Goal: Information Seeking & Learning: Find specific fact

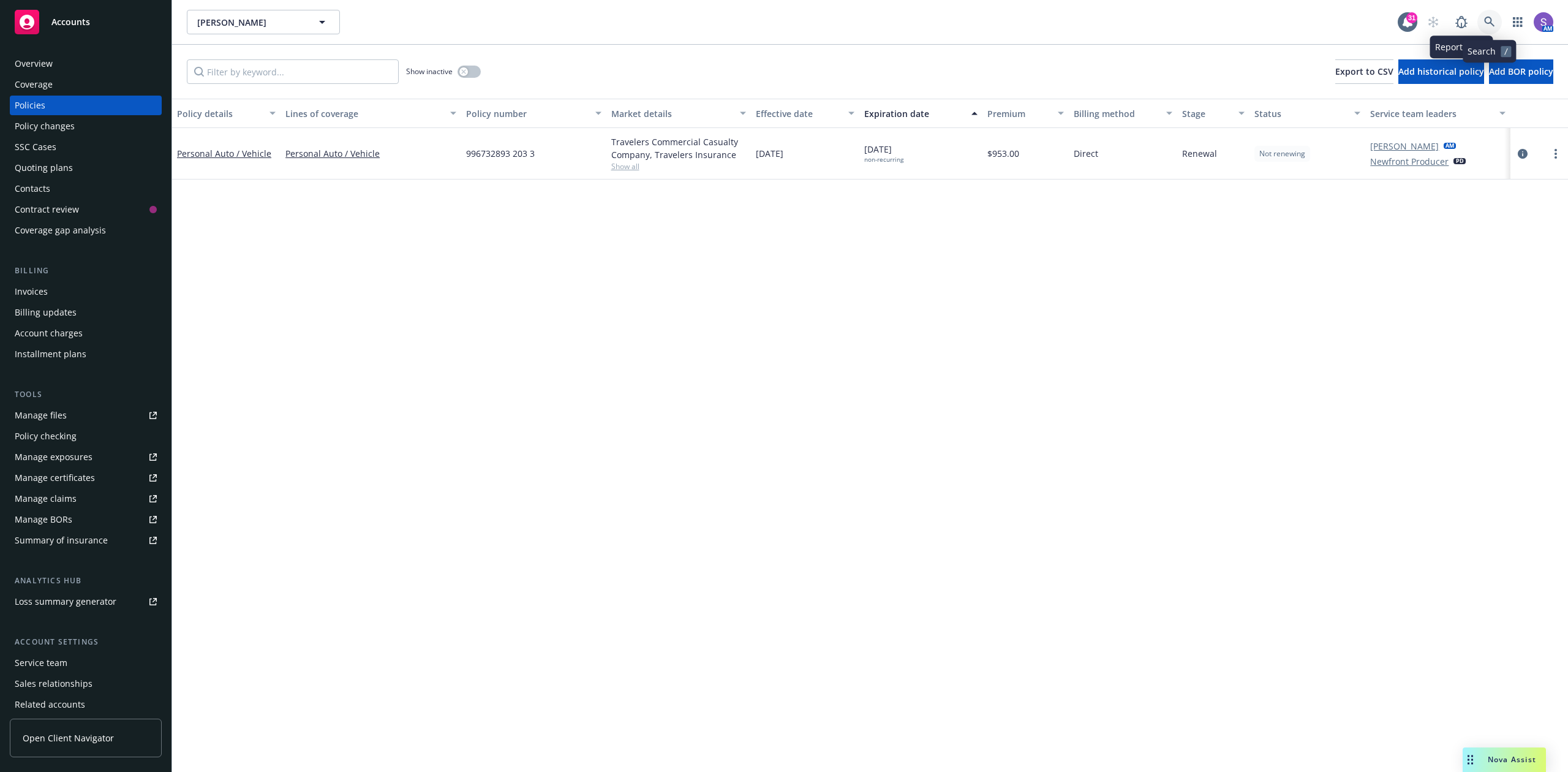
click at [1491, 21] on icon at bounding box center [1489, 22] width 11 height 11
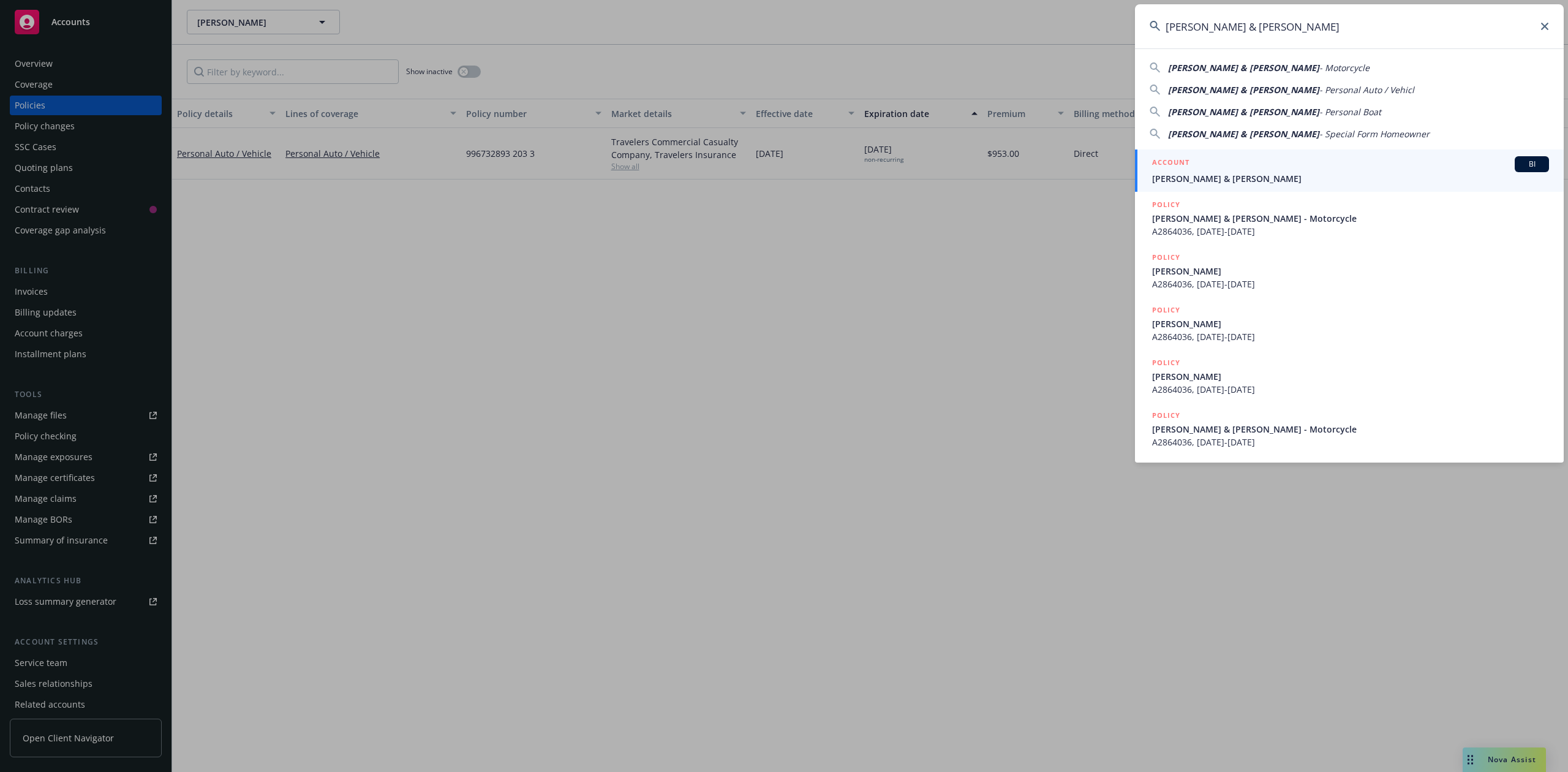
type input "[PERSON_NAME] & [PERSON_NAME]"
click at [1243, 175] on span "[PERSON_NAME] & [PERSON_NAME]" at bounding box center [1350, 179] width 397 height 13
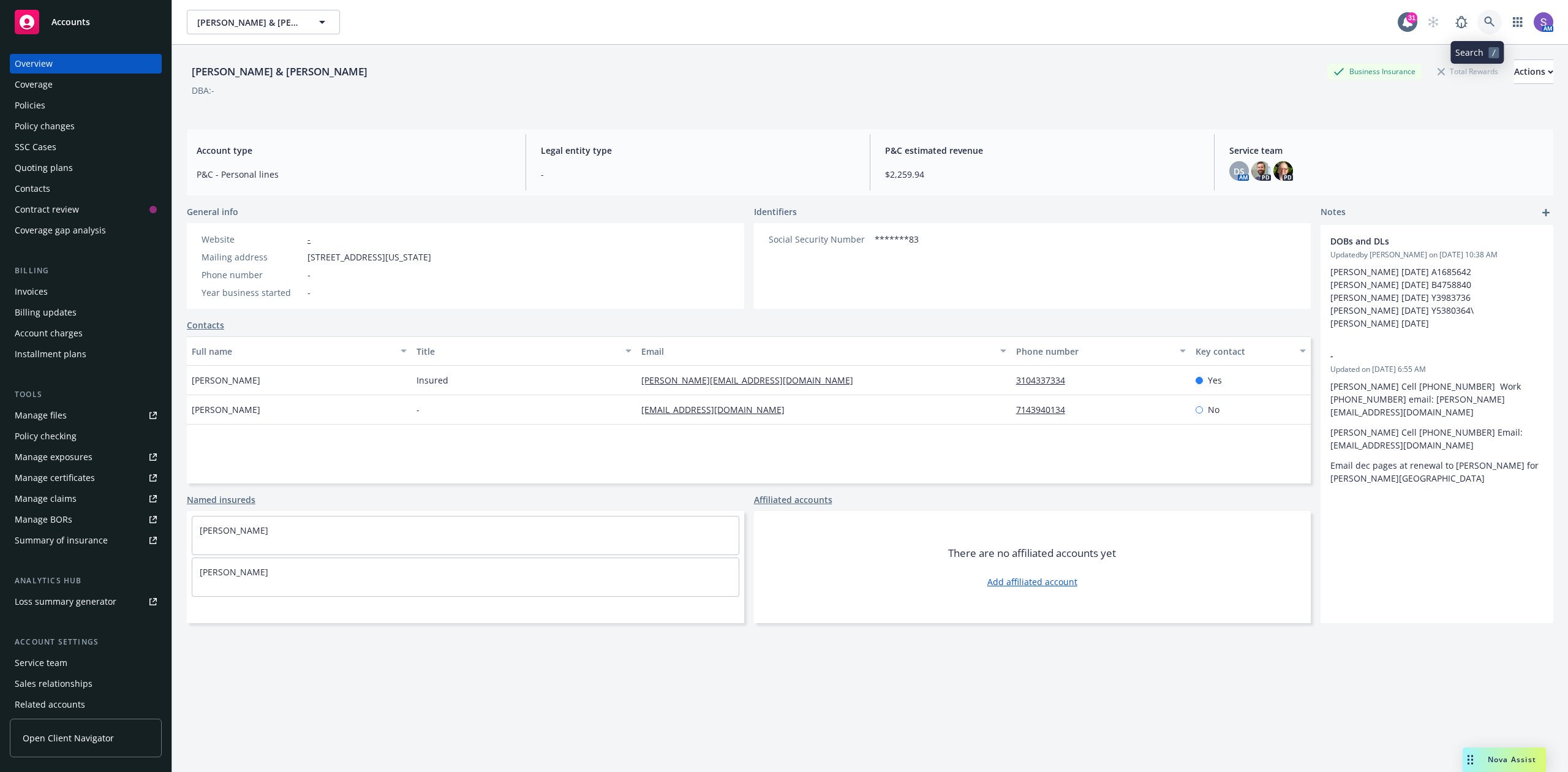
click at [1484, 22] on icon at bounding box center [1489, 22] width 11 height 11
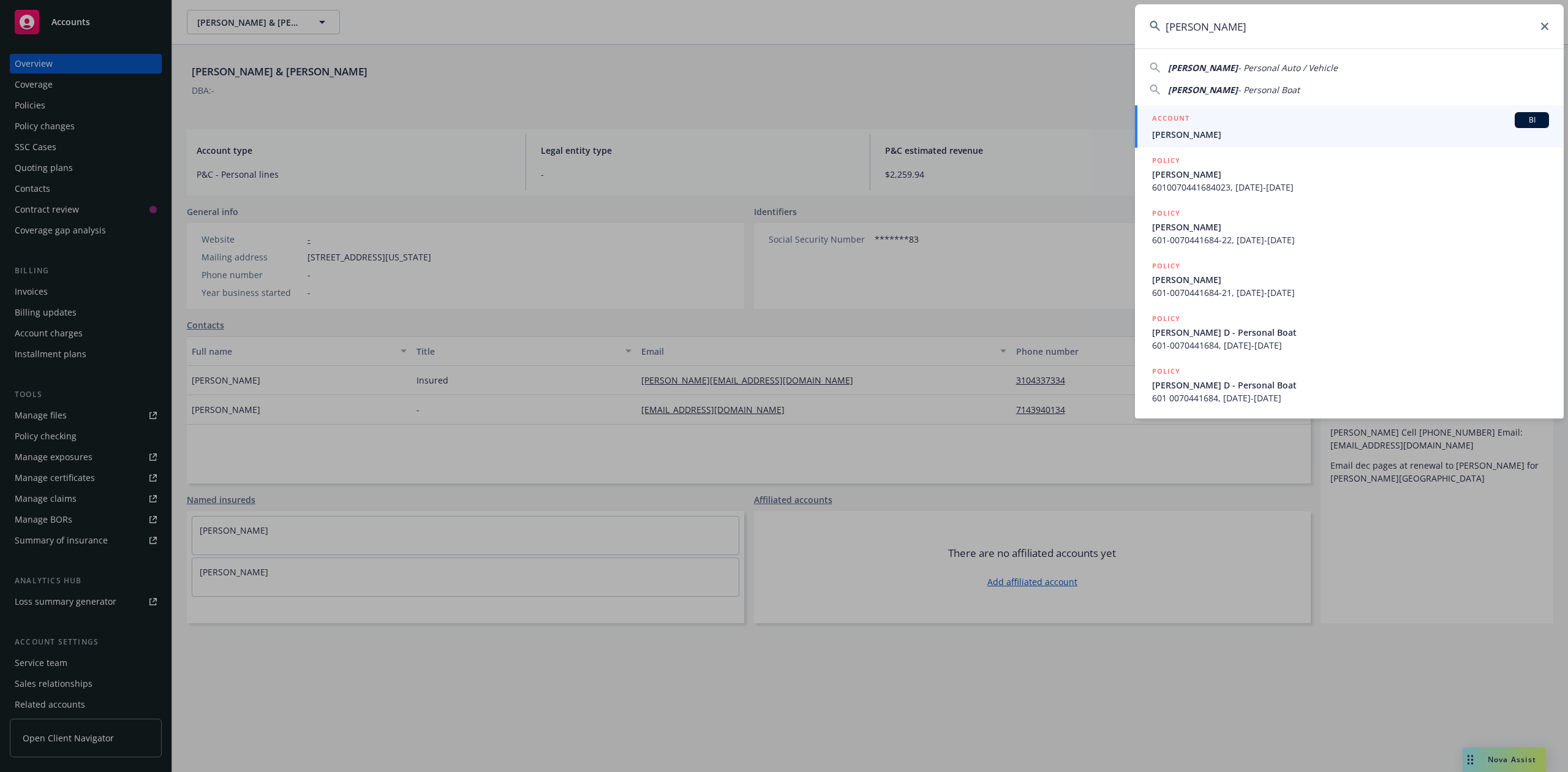
type input "[PERSON_NAME]"
click at [1222, 125] on div "ACCOUNT BI" at bounding box center [1350, 120] width 397 height 16
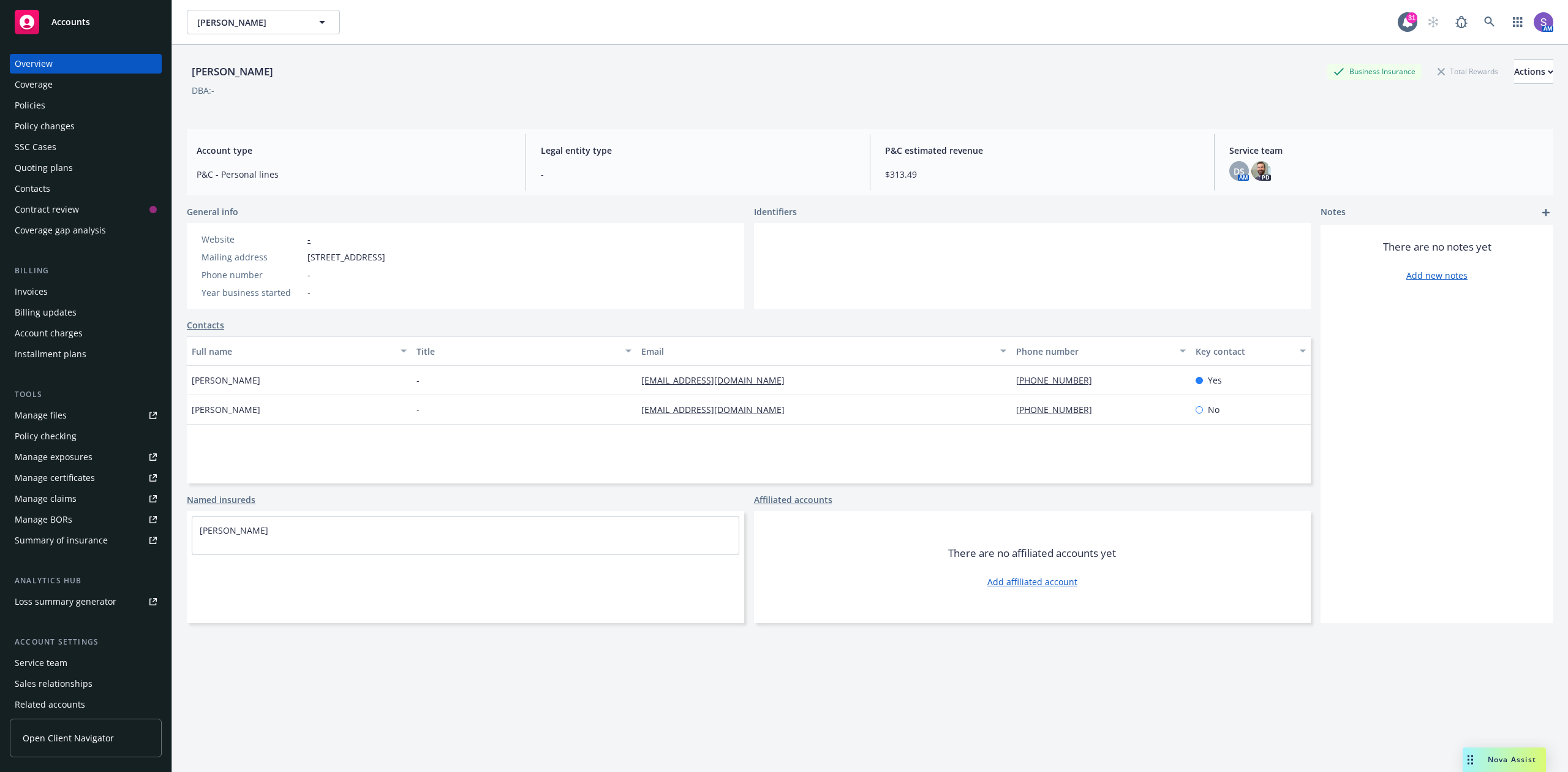
click at [43, 98] on div "Policies" at bounding box center [30, 105] width 31 height 20
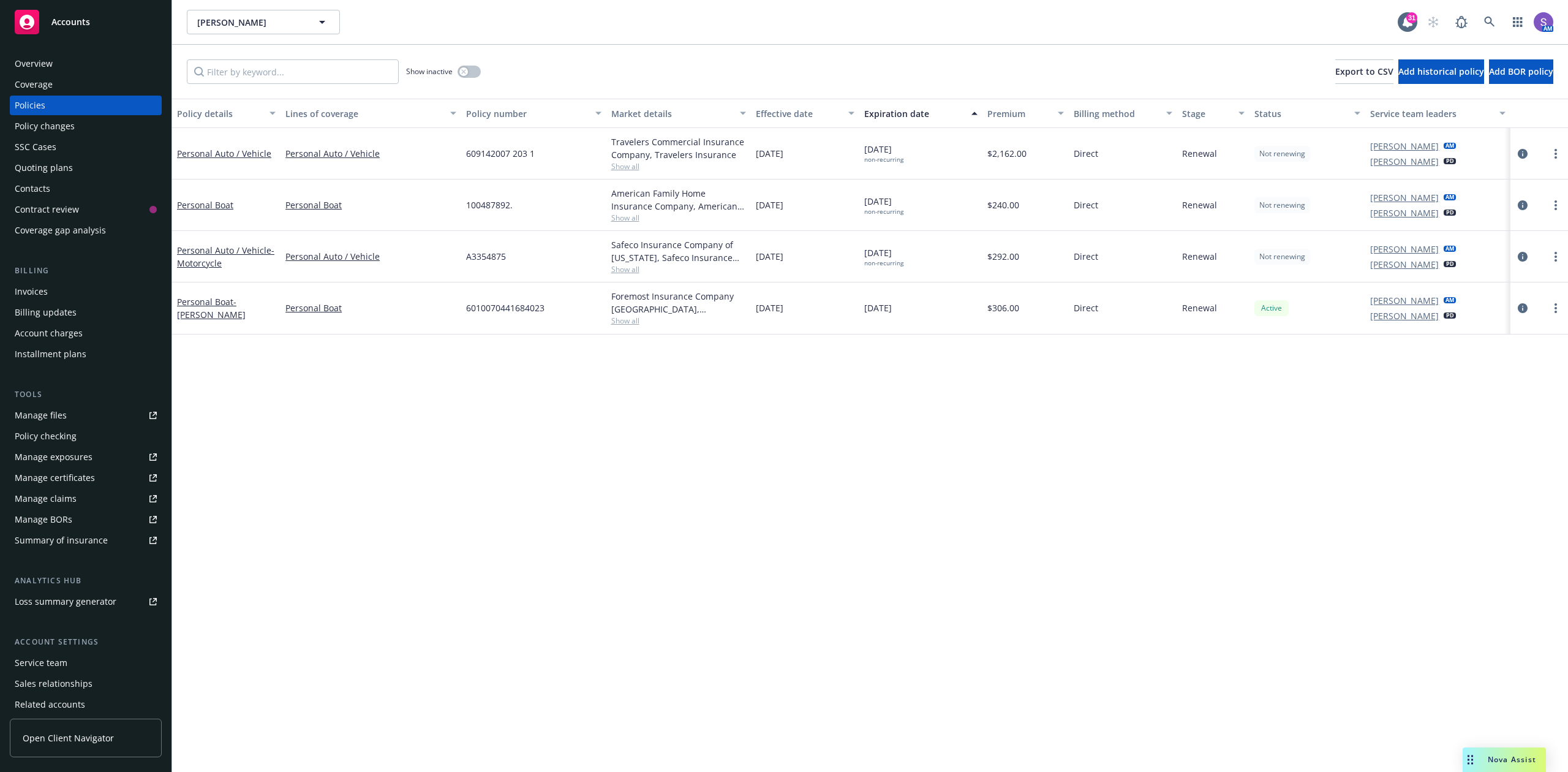
click at [474, 258] on span "A3354875" at bounding box center [486, 257] width 40 height 13
copy span "A3354875"
click at [1484, 20] on icon at bounding box center [1489, 22] width 11 height 11
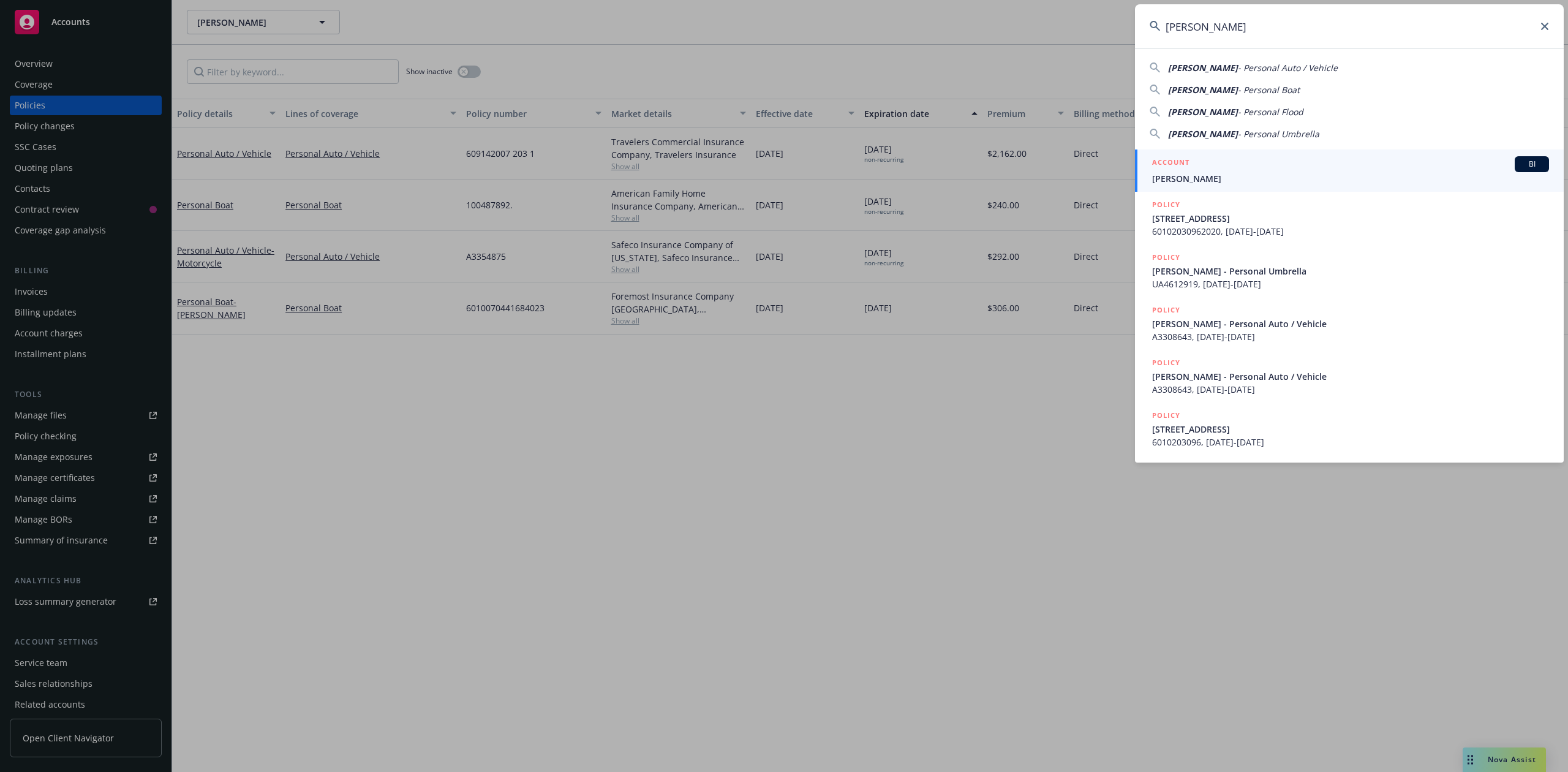
type input "[PERSON_NAME]"
click at [1197, 180] on span "[PERSON_NAME]" at bounding box center [1350, 179] width 397 height 13
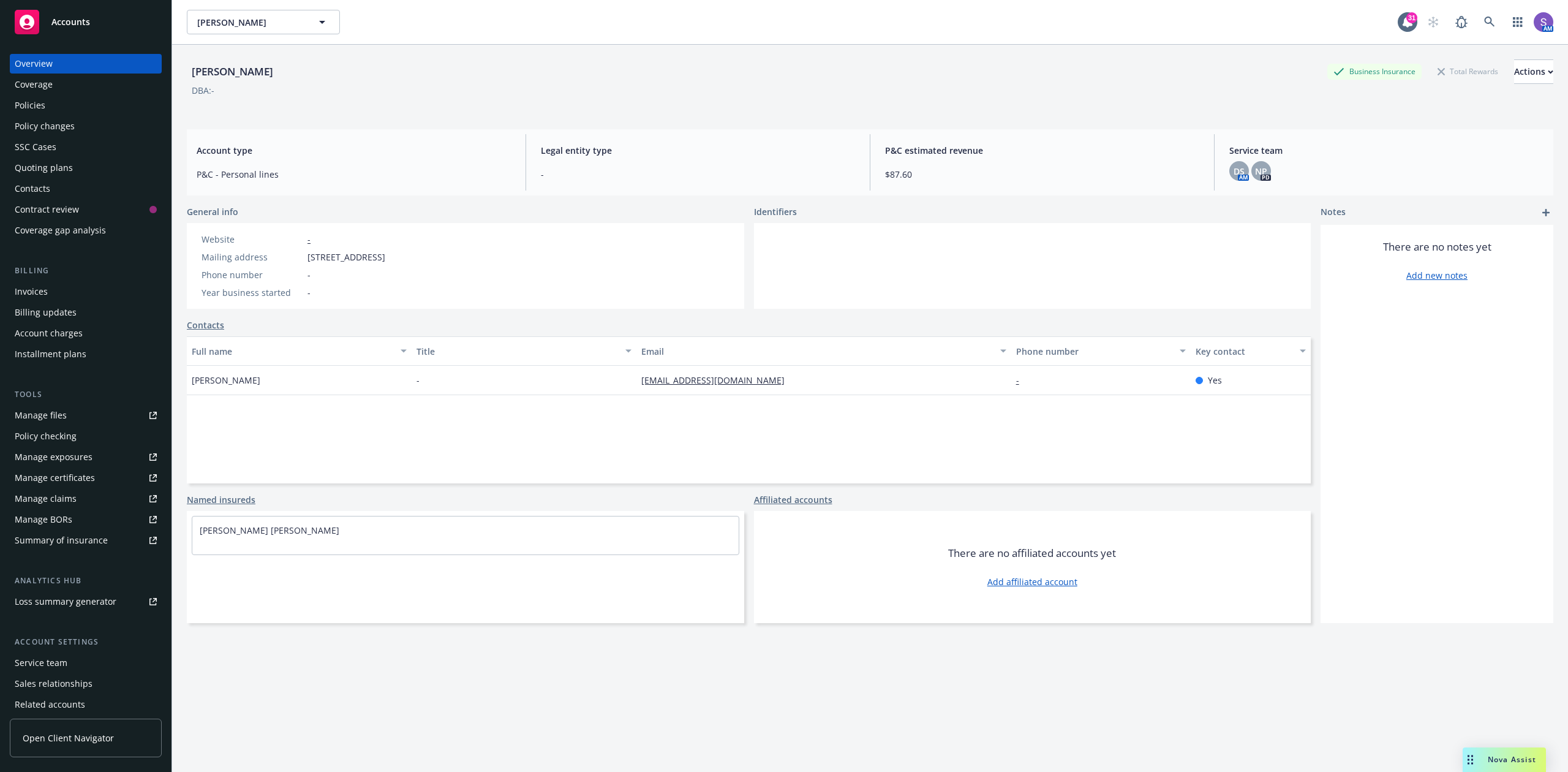
click at [17, 101] on div "Policies" at bounding box center [30, 105] width 31 height 20
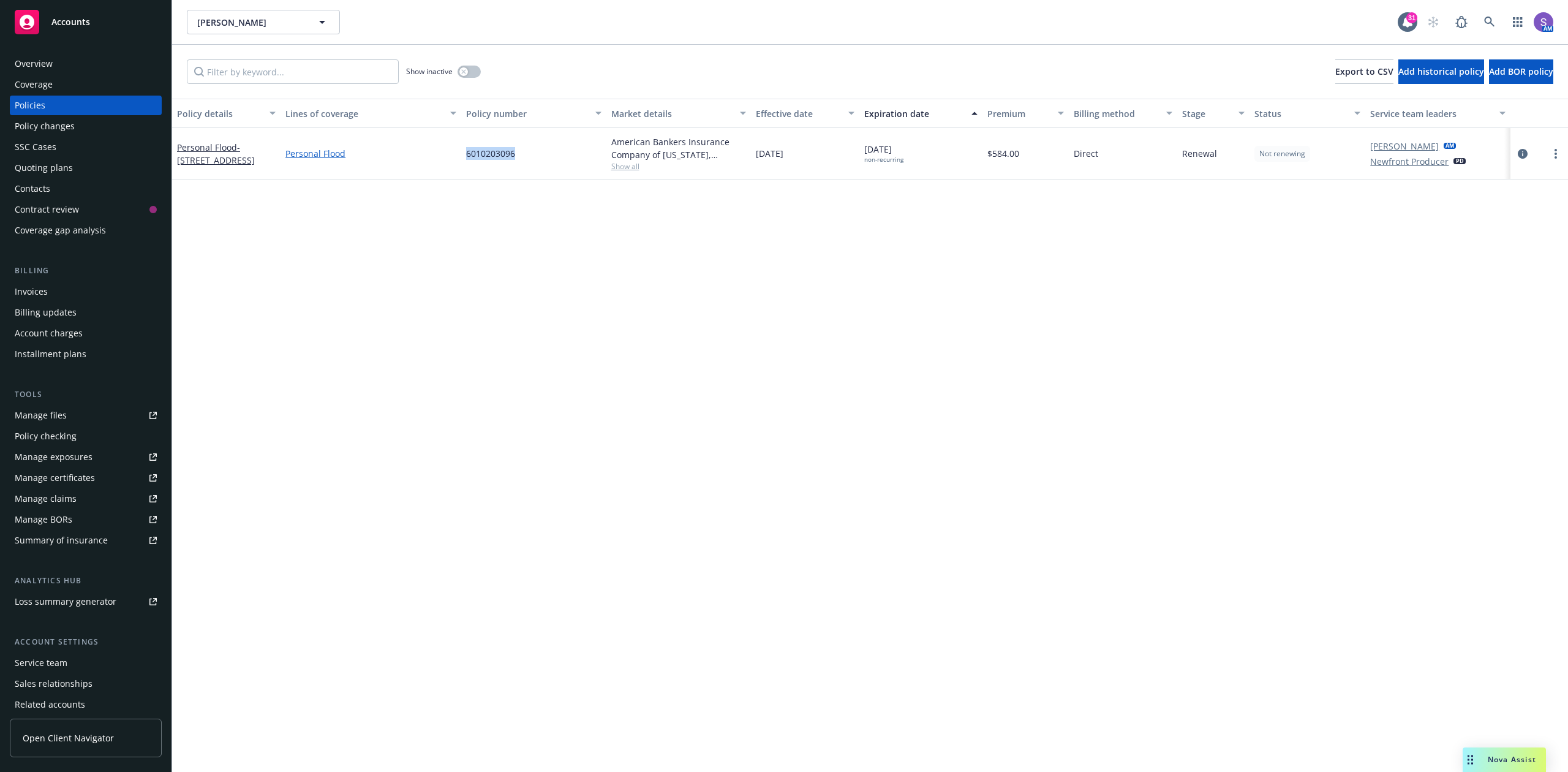
drag, startPoint x: 550, startPoint y: 155, endPoint x: 456, endPoint y: 155, distance: 94.0
click at [456, 155] on div "Personal Flood - [STREET_ADDRESS] Personal Flood 6010203096 American Bankers In…" at bounding box center [870, 153] width 1396 height 51
copy div "6010203096"
click at [1484, 18] on icon at bounding box center [1489, 22] width 11 height 11
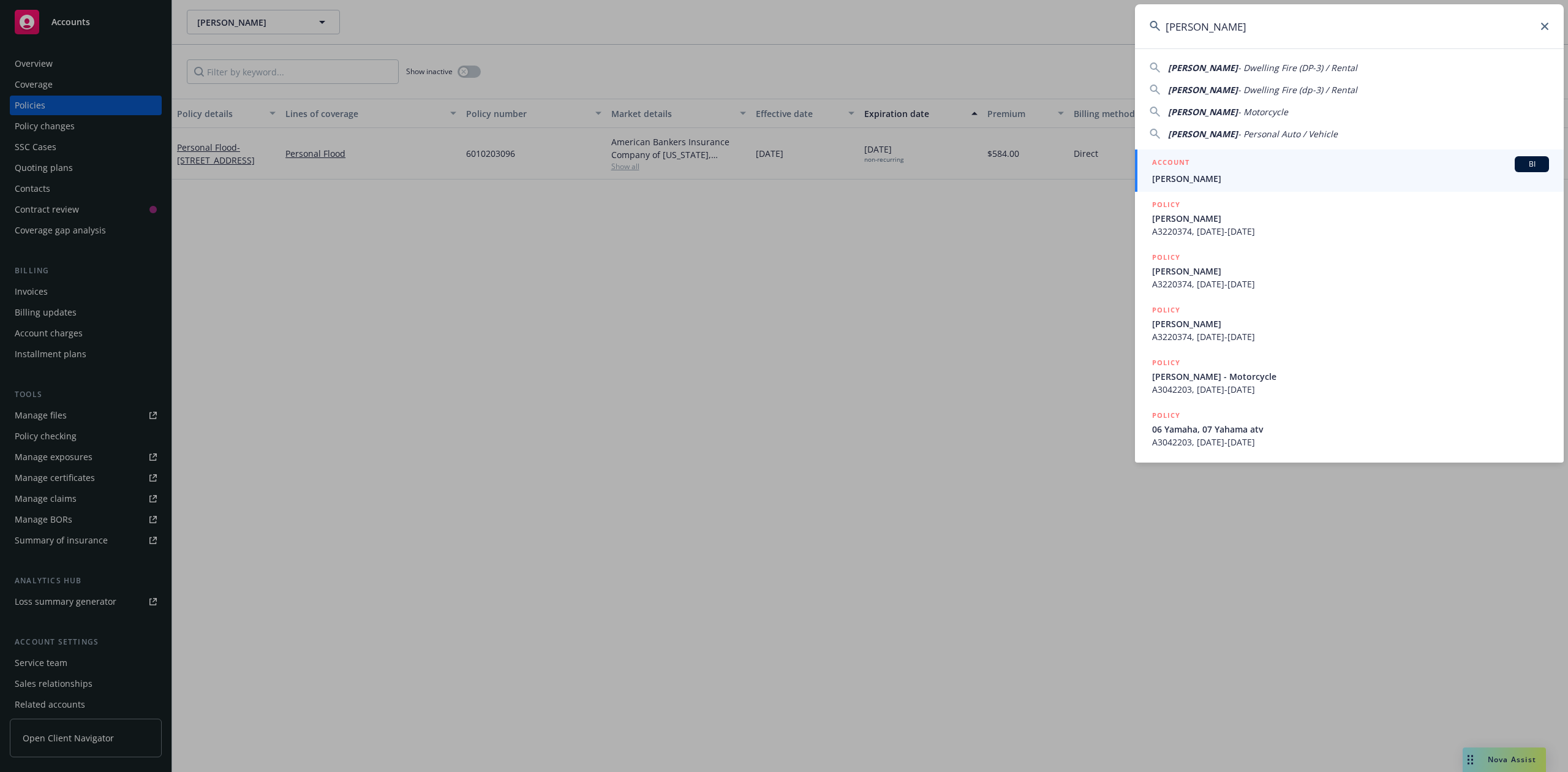
type input "[PERSON_NAME]"
click at [1181, 168] on h5 "ACCOUNT" at bounding box center [1170, 163] width 37 height 15
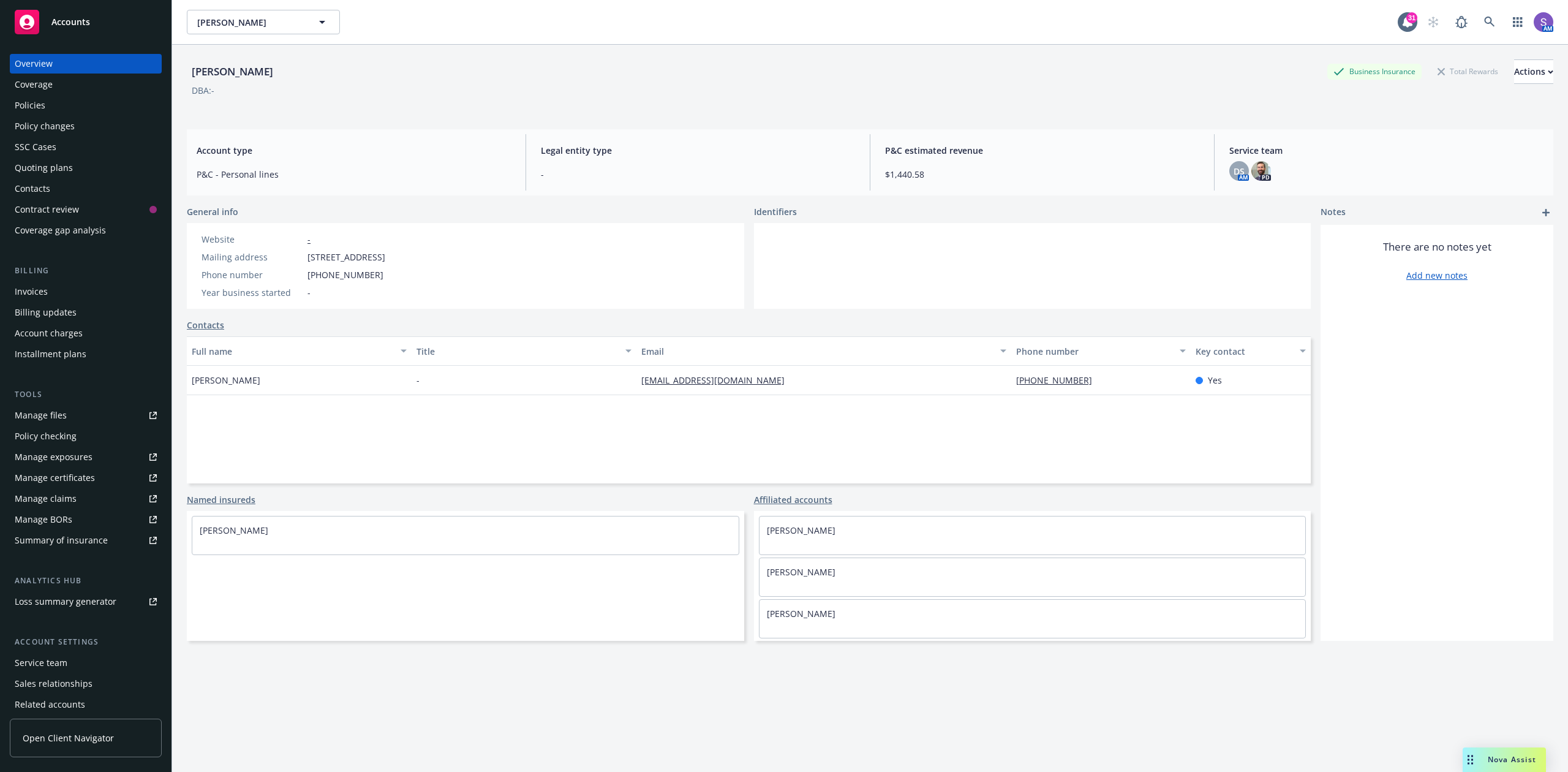
click at [49, 104] on div "Policies" at bounding box center [86, 105] width 142 height 20
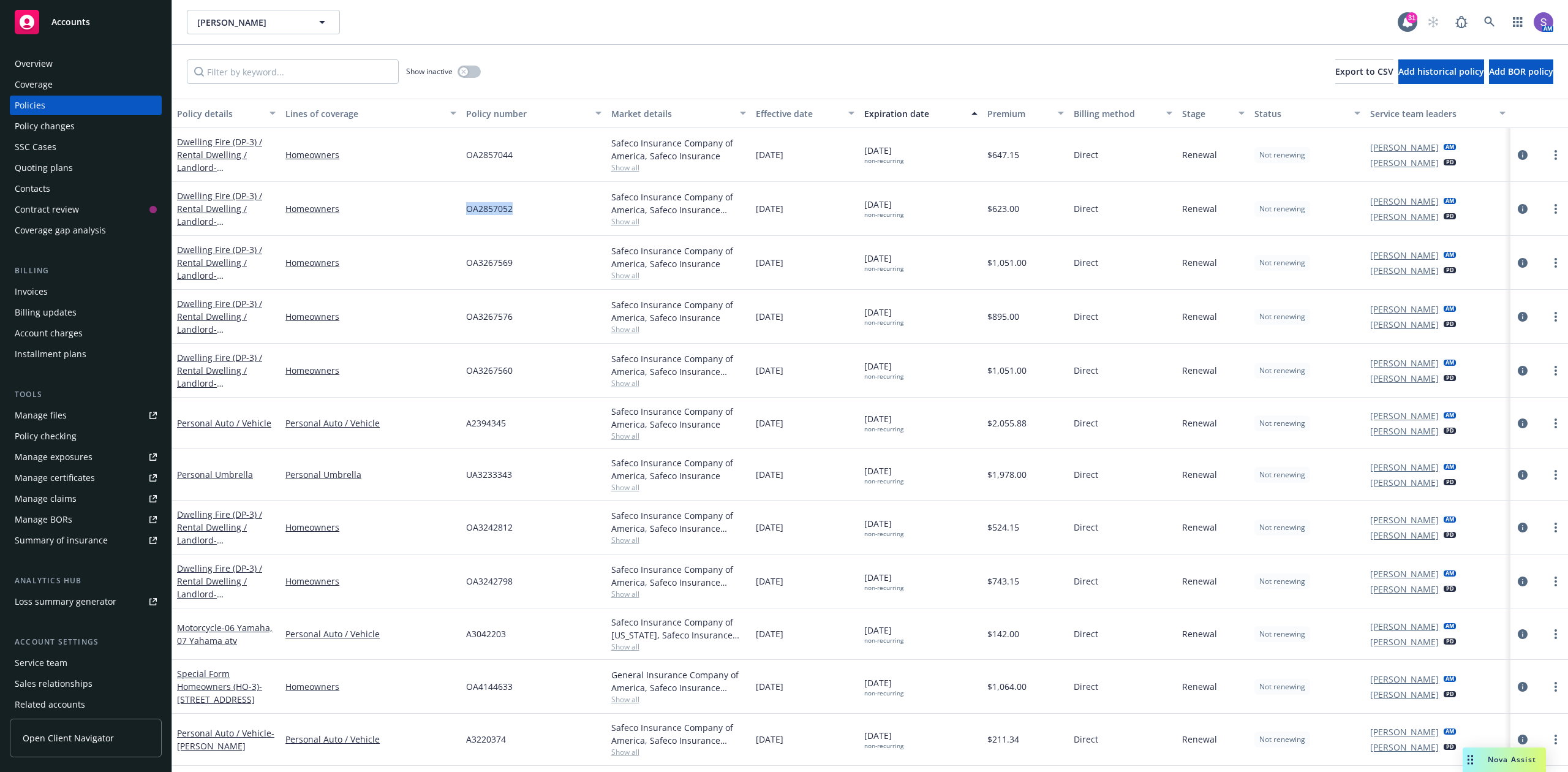
drag, startPoint x: 528, startPoint y: 218, endPoint x: 461, endPoint y: 212, distance: 67.3
click at [461, 212] on div "OA2857052" at bounding box center [533, 209] width 145 height 54
copy span "OA2857052"
click at [1489, 20] on icon at bounding box center [1489, 22] width 11 height 11
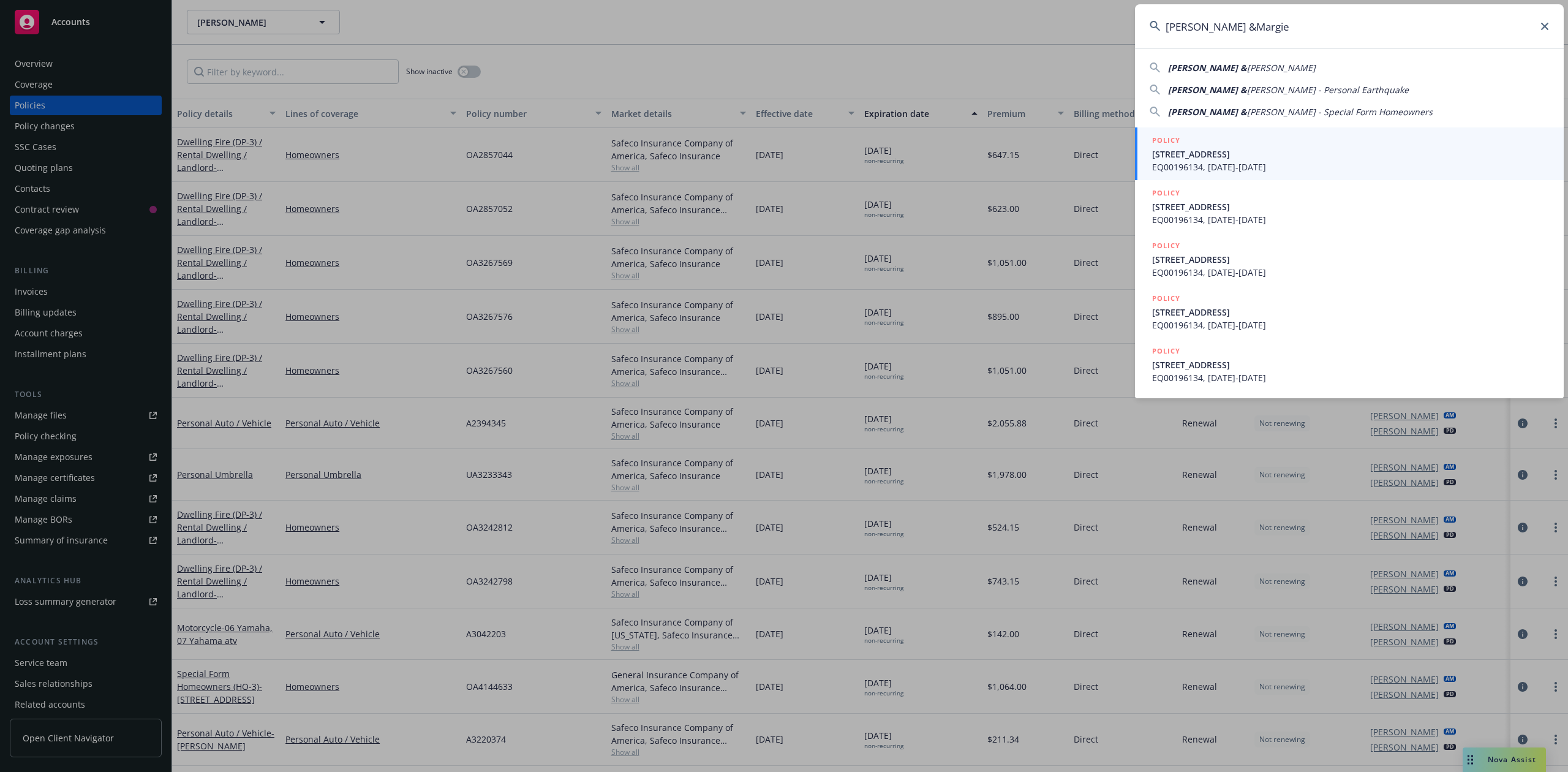
click at [1247, 65] on span "[PERSON_NAME]" at bounding box center [1281, 67] width 69 height 12
type input "[PERSON_NAME] & [PERSON_NAME]"
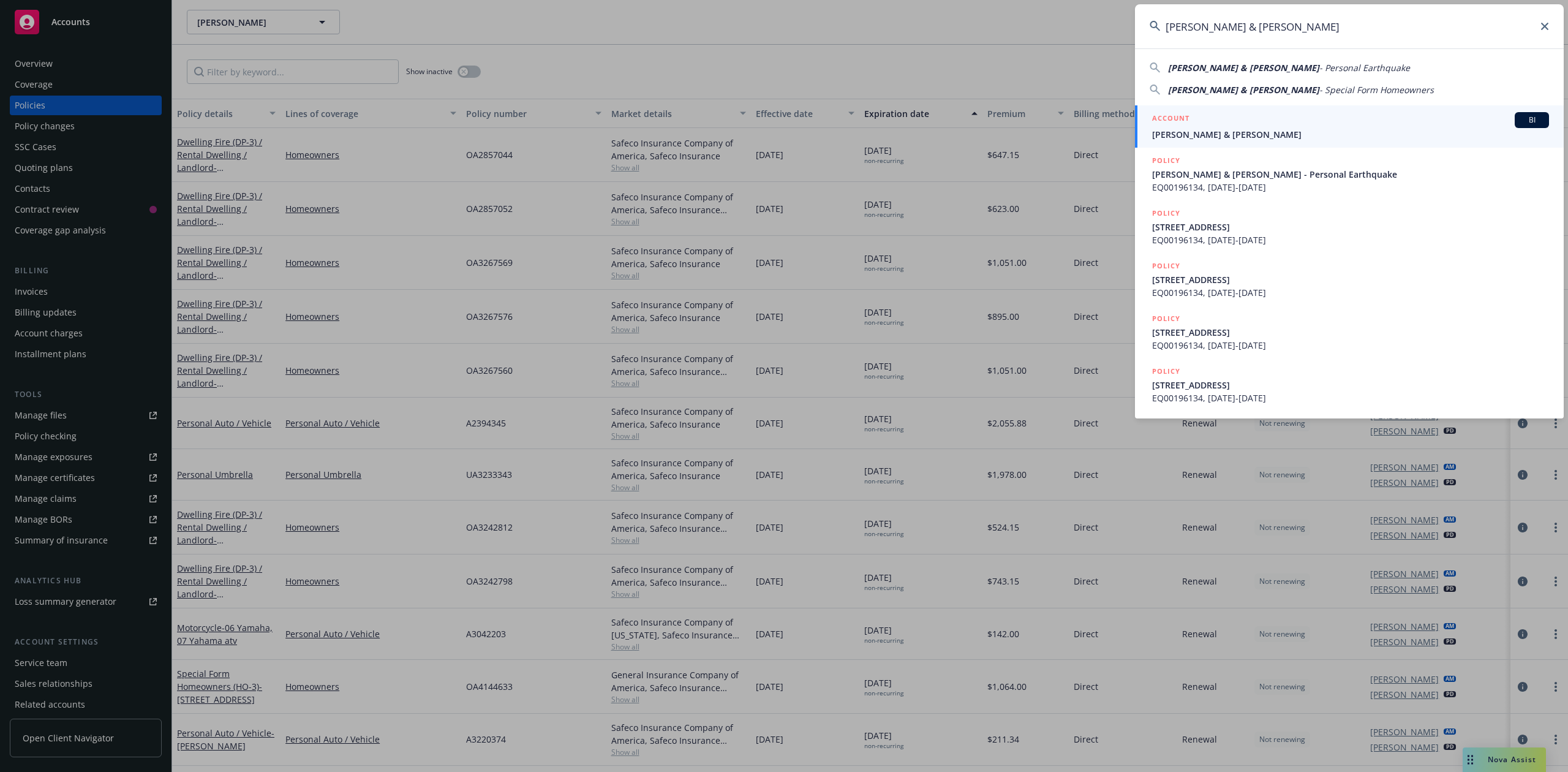
click at [1184, 122] on h5 "ACCOUNT" at bounding box center [1170, 119] width 37 height 15
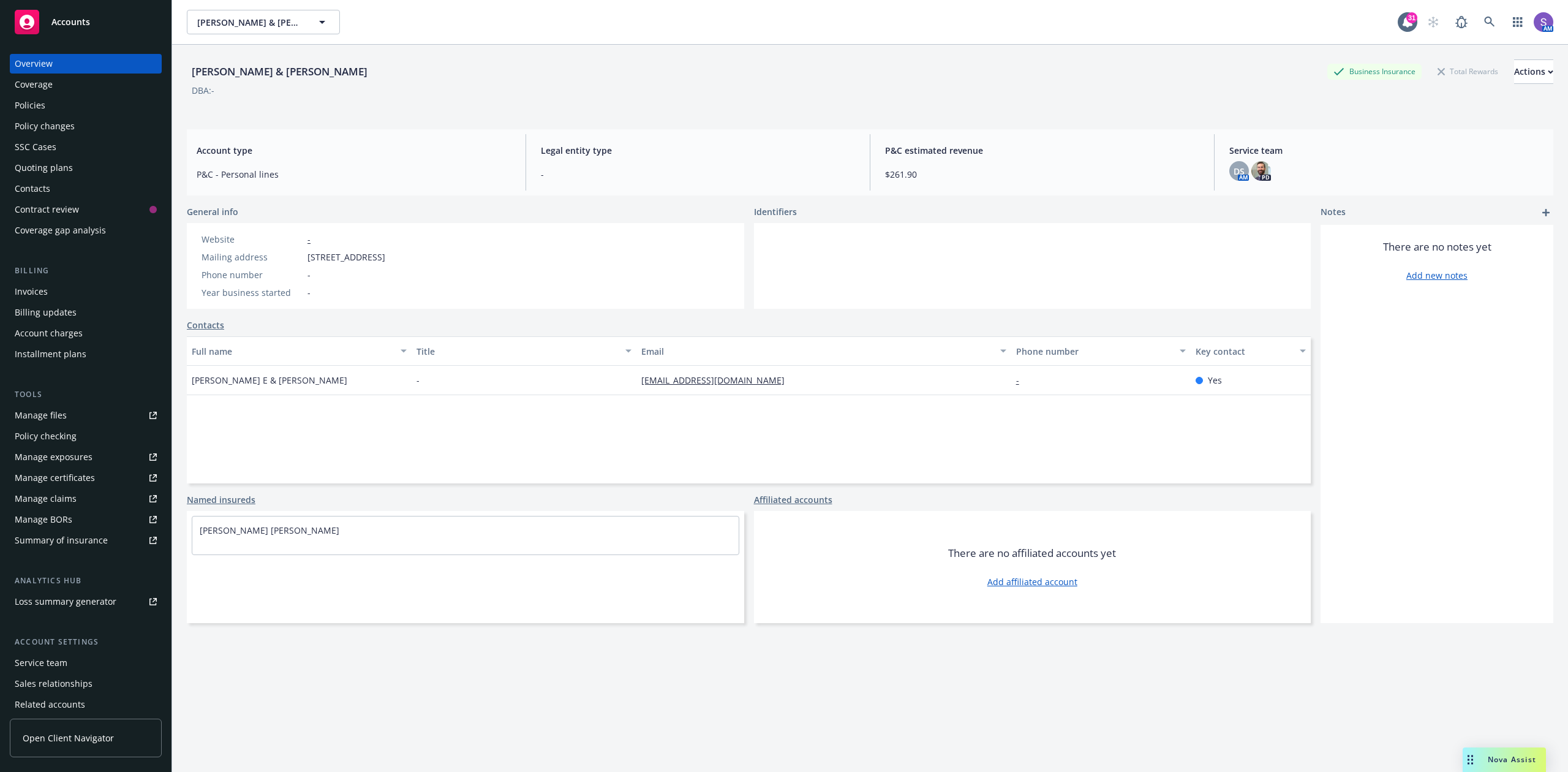
click at [32, 103] on div "Policies" at bounding box center [30, 105] width 31 height 20
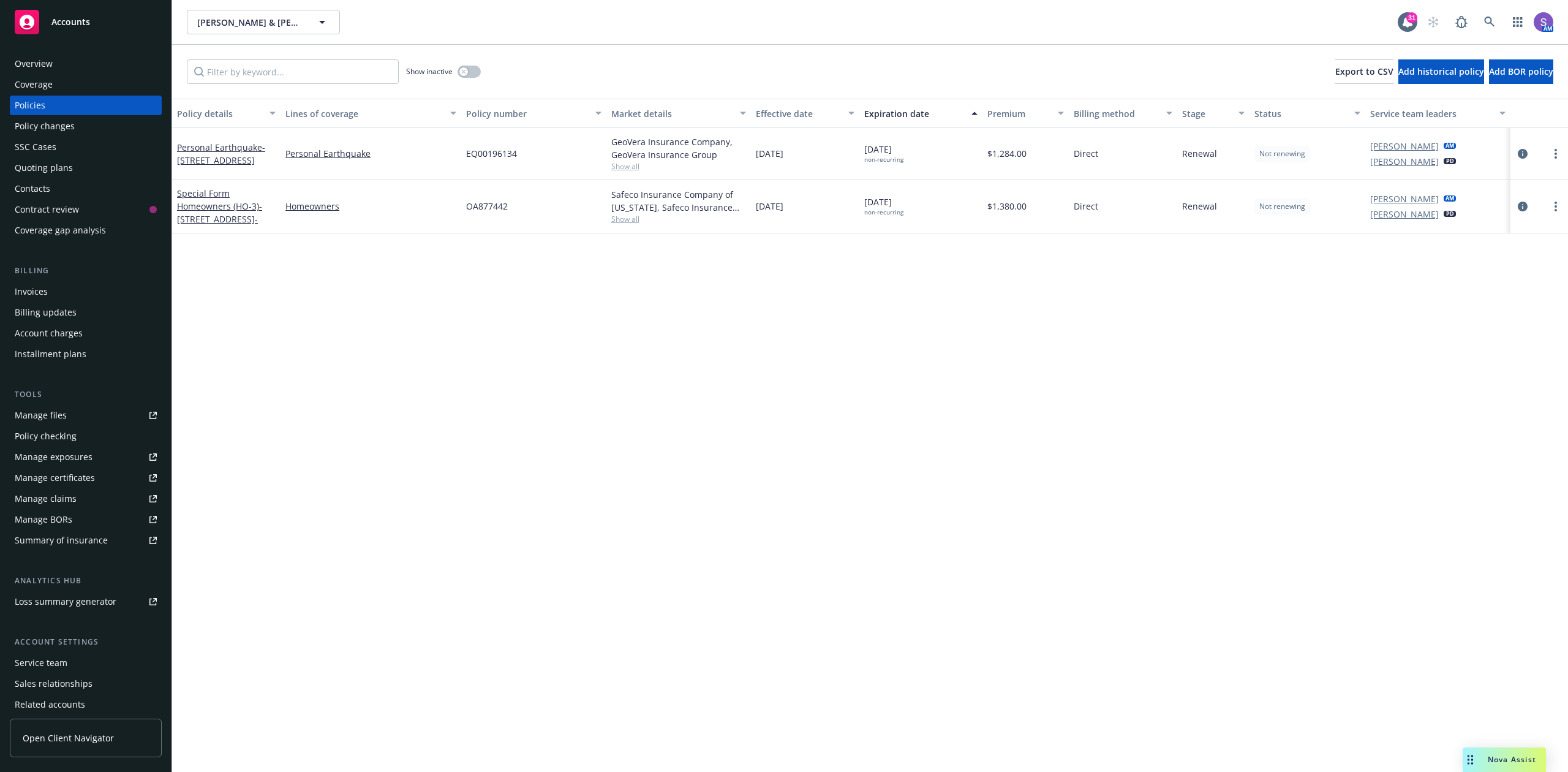
click at [500, 206] on span "OA877442" at bounding box center [486, 206] width 41 height 13
copy span "OA877442"
click at [1483, 18] on link at bounding box center [1489, 22] width 25 height 25
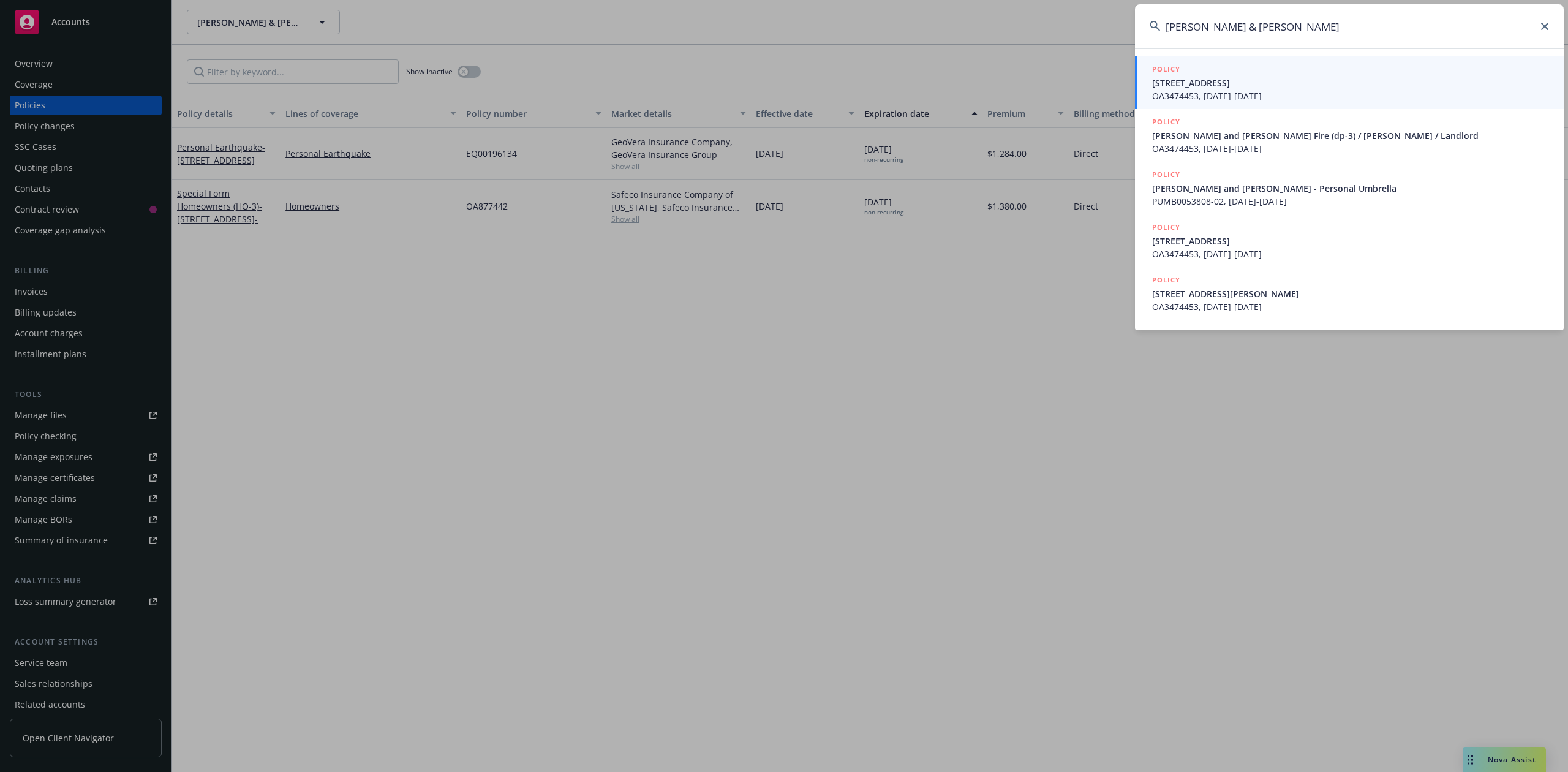
type input "[PERSON_NAME] & [PERSON_NAME]"
click at [1240, 89] on span "OA3474453, [DATE]-[DATE]" at bounding box center [1350, 96] width 397 height 13
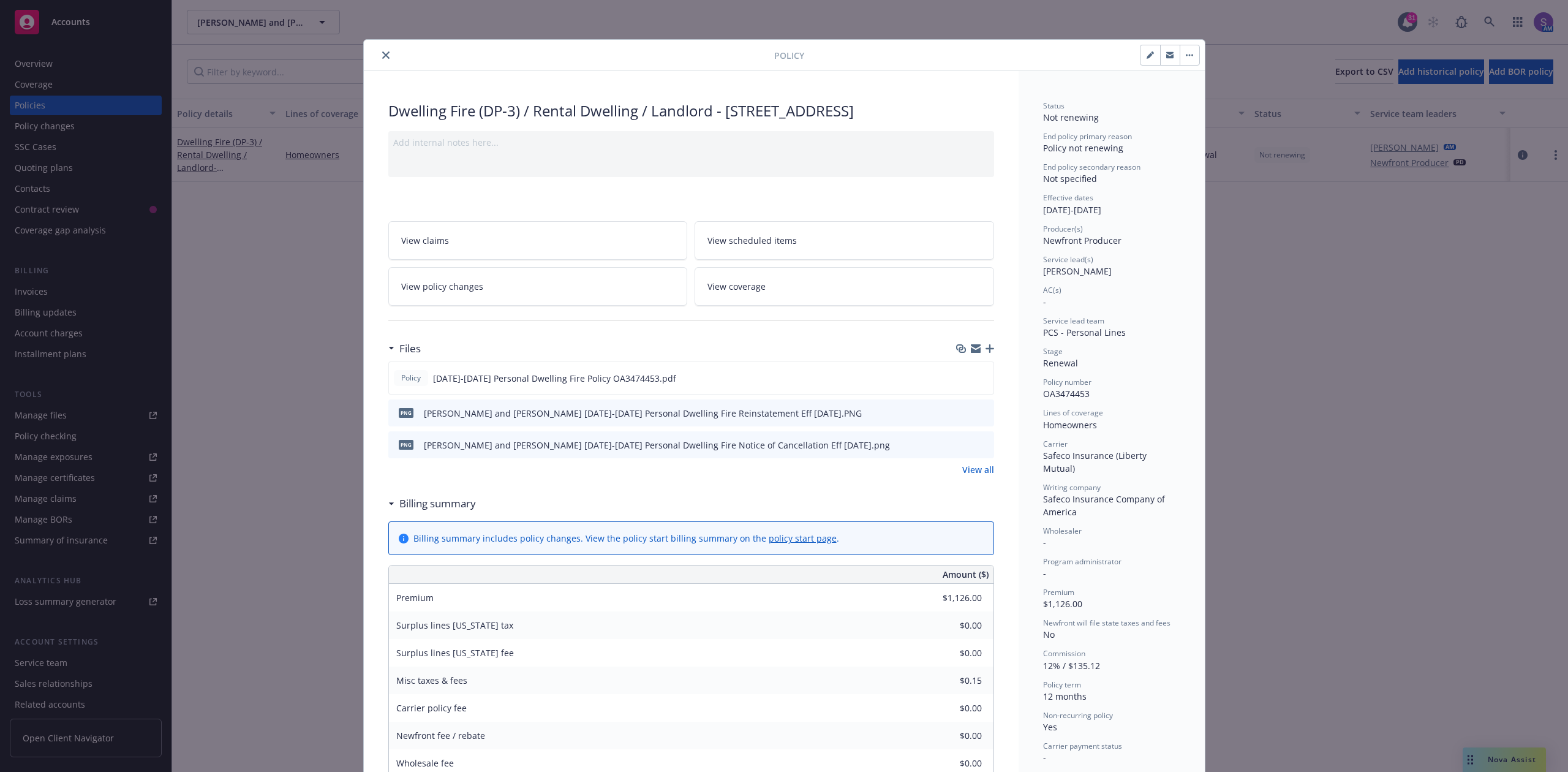
click at [382, 55] on icon "close" at bounding box center [386, 55] width 7 height 7
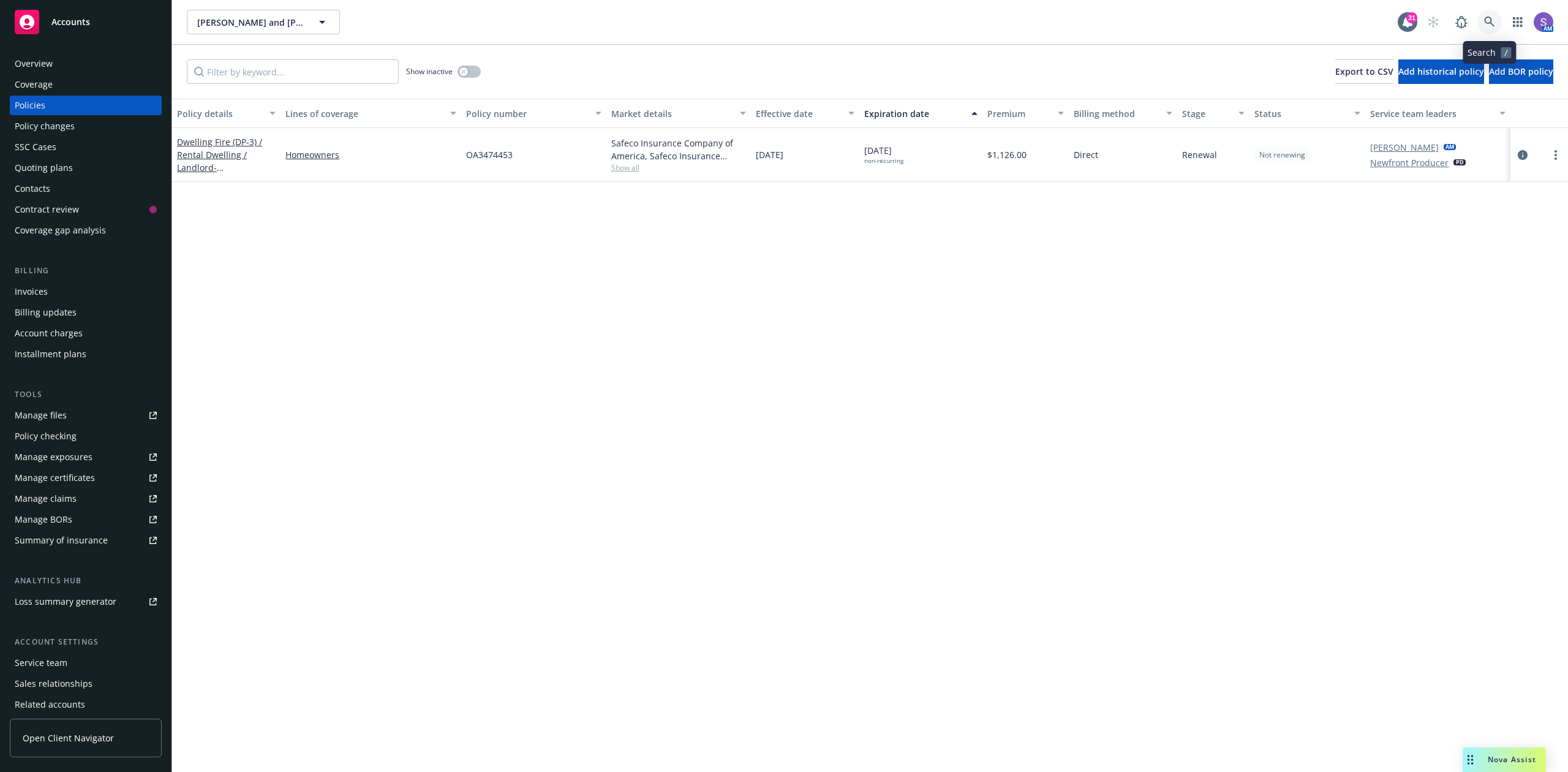
click at [1489, 18] on icon at bounding box center [1489, 22] width 11 height 11
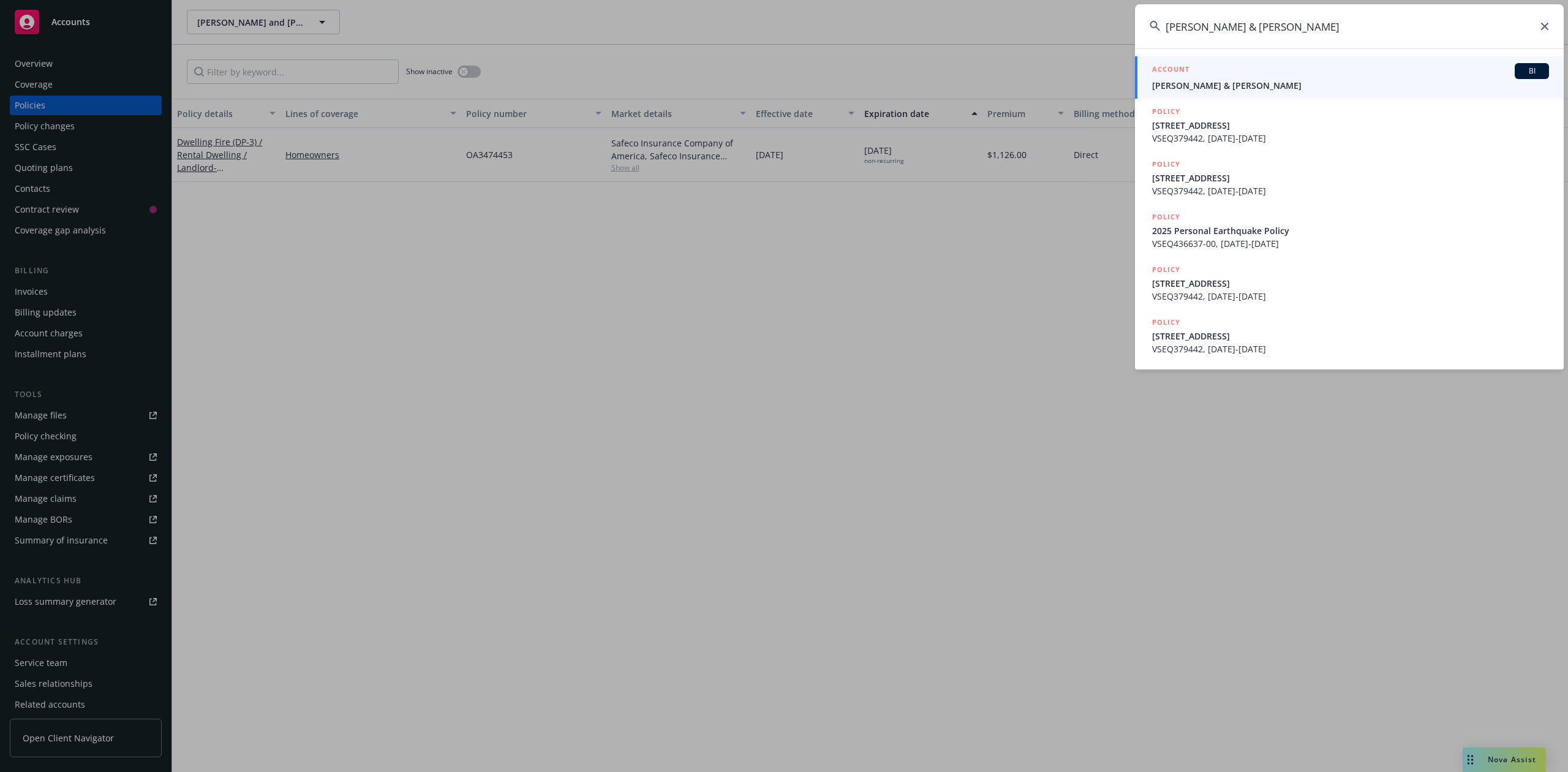
type input "[PERSON_NAME] & [PERSON_NAME]"
click at [1222, 72] on div "ACCOUNT BI" at bounding box center [1350, 71] width 397 height 16
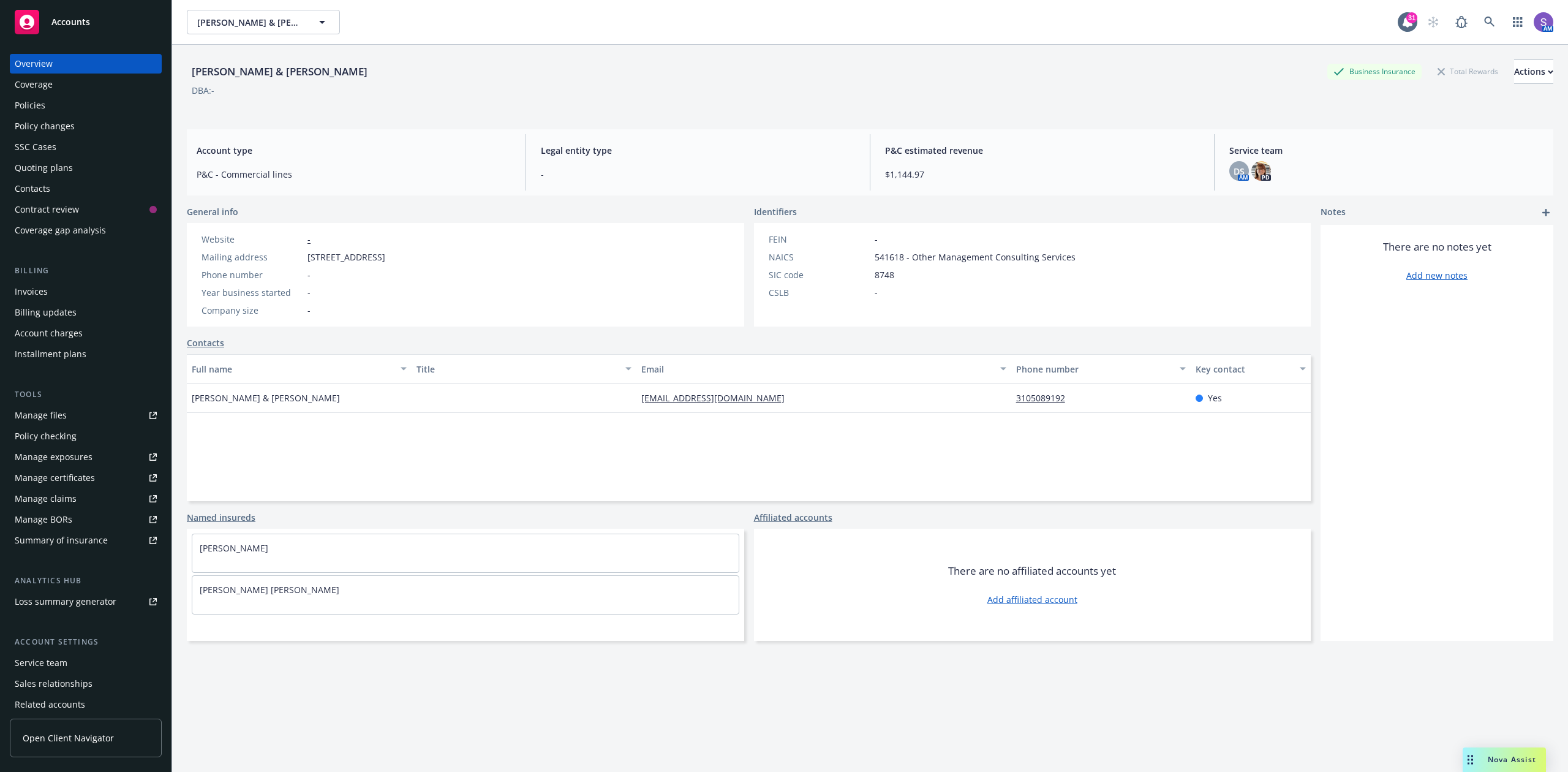
click at [37, 104] on div "Policies" at bounding box center [30, 105] width 31 height 20
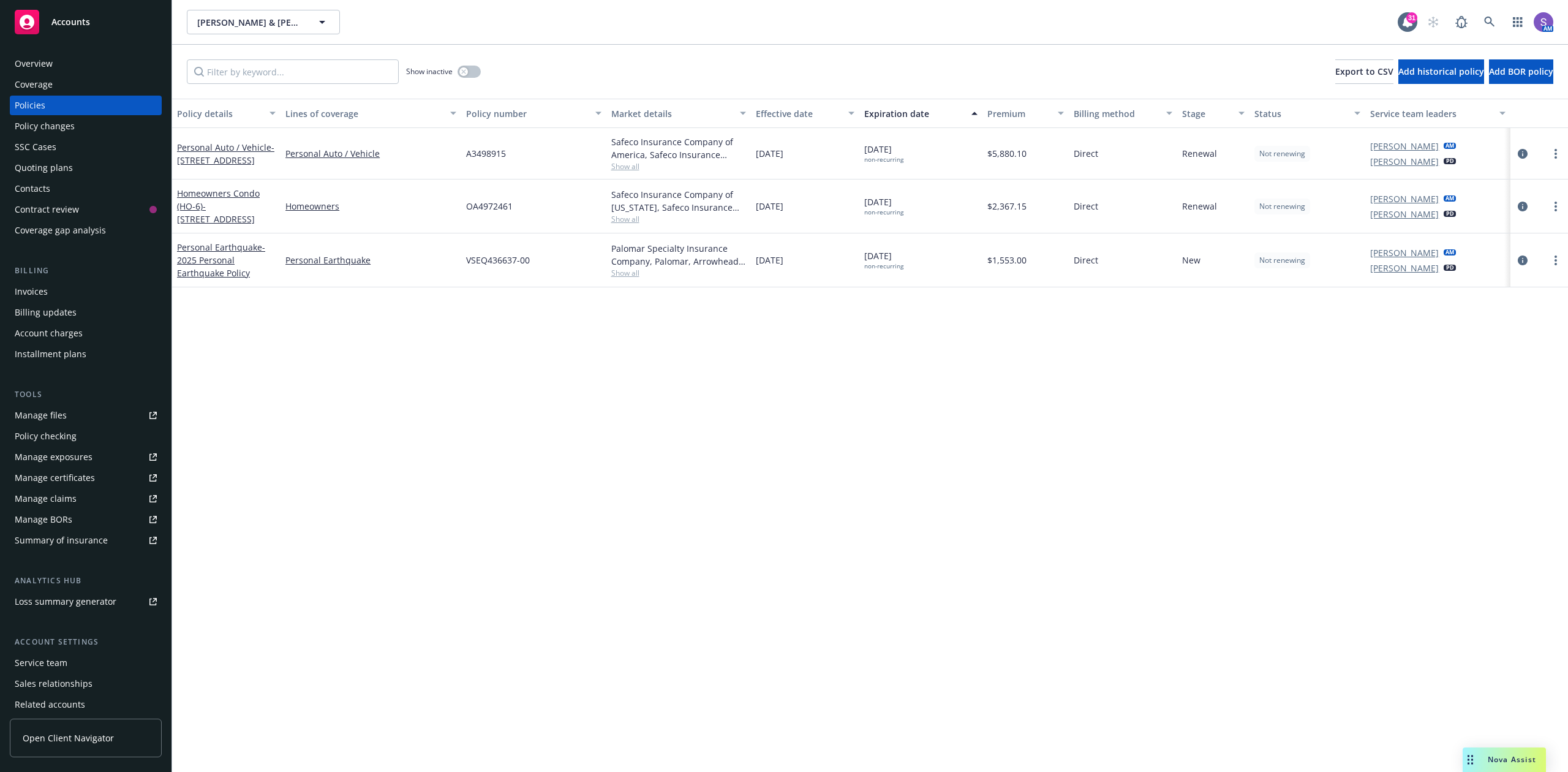
click at [498, 207] on span "OA4972461" at bounding box center [489, 206] width 46 height 13
copy span "OA4972461"
